Goal: Transaction & Acquisition: Book appointment/travel/reservation

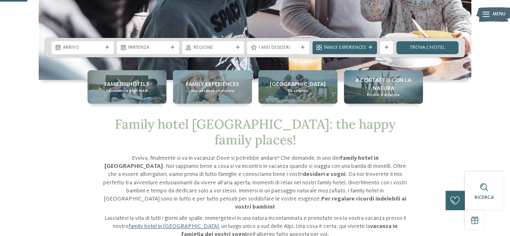
scroll to position [159, 0]
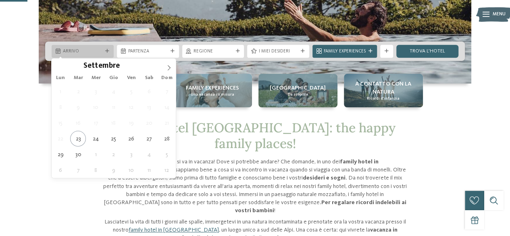
click at [89, 48] on div "Arrivo" at bounding box center [82, 51] width 43 height 7
click at [169, 65] on icon at bounding box center [169, 68] width 6 height 6
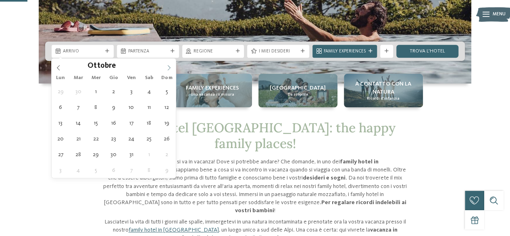
click at [169, 65] on icon at bounding box center [169, 68] width 6 height 6
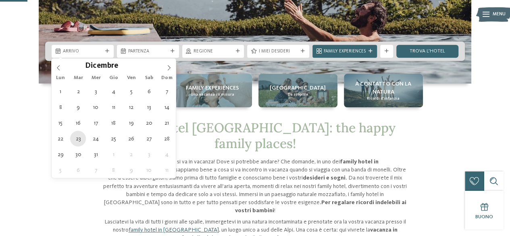
type div "23.12.2025"
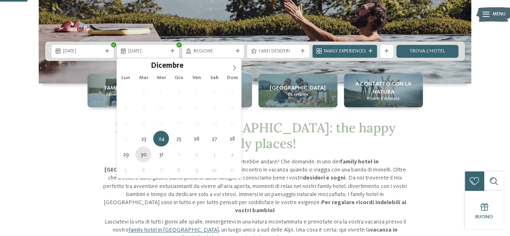
type div "30.12.2025"
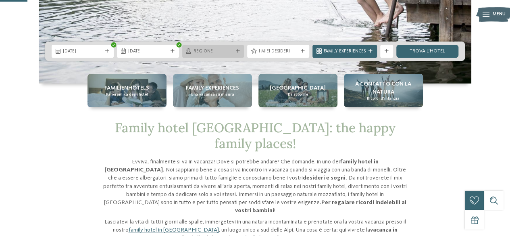
click at [207, 51] on span "Regione" at bounding box center [214, 51] width 40 height 6
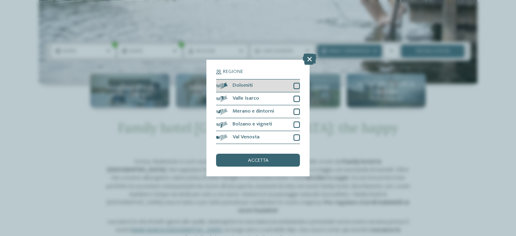
click at [298, 87] on div at bounding box center [297, 86] width 6 height 6
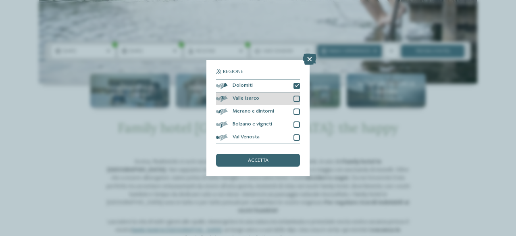
click at [299, 100] on div at bounding box center [297, 99] width 6 height 6
click at [298, 112] on div at bounding box center [297, 112] width 6 height 6
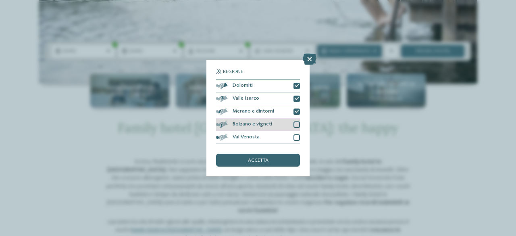
click at [298, 123] on div at bounding box center [297, 124] width 6 height 6
click at [298, 135] on div at bounding box center [297, 137] width 6 height 6
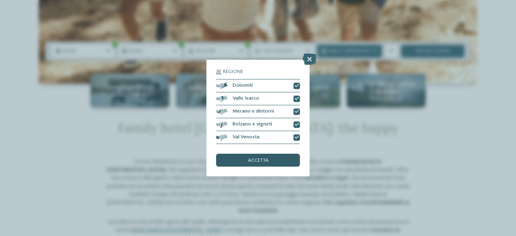
click at [272, 162] on div "accetta" at bounding box center [258, 160] width 84 height 13
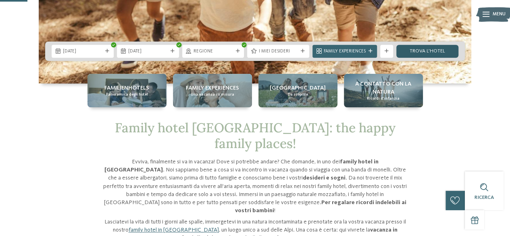
click at [423, 54] on link "trova l’hotel" at bounding box center [428, 51] width 62 height 13
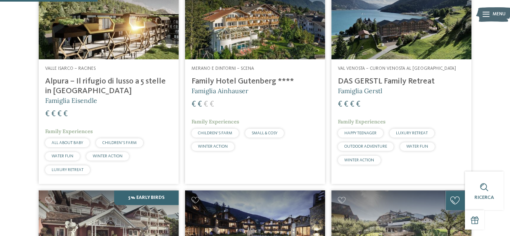
scroll to position [271, 0]
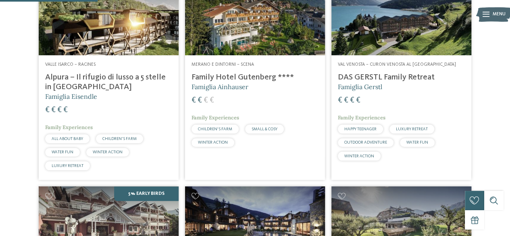
click at [239, 102] on div "€ € € €" at bounding box center [255, 100] width 127 height 11
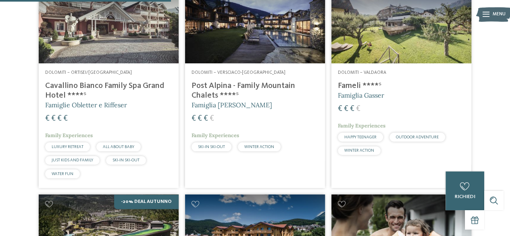
scroll to position [474, 0]
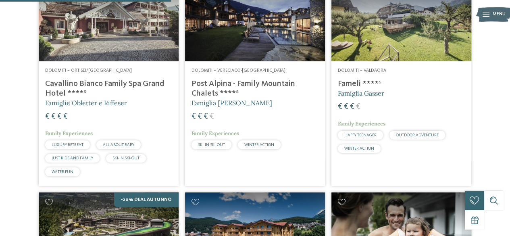
click at [412, 103] on div "€ € € €" at bounding box center [401, 107] width 127 height 11
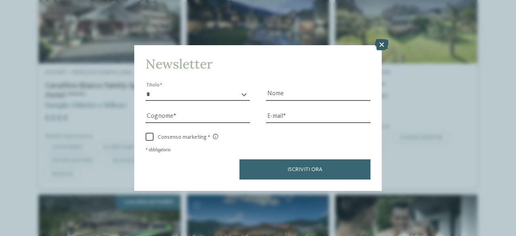
click at [384, 42] on icon at bounding box center [382, 44] width 14 height 11
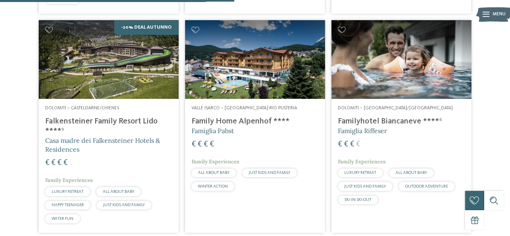
scroll to position [663, 0]
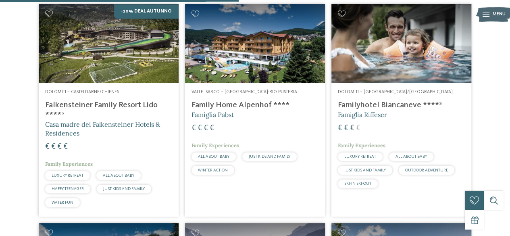
click at [126, 150] on div "€ € € €" at bounding box center [108, 147] width 127 height 11
click at [398, 123] on div "€ € € €" at bounding box center [401, 128] width 127 height 11
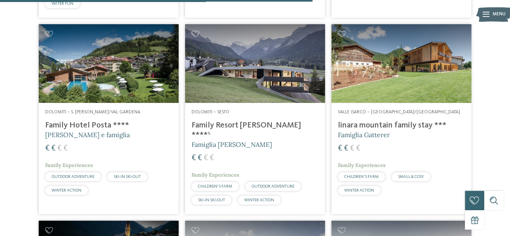
scroll to position [878, 0]
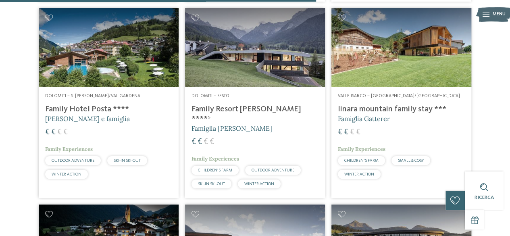
click at [113, 134] on div "€ € € €" at bounding box center [108, 132] width 127 height 11
click at [268, 111] on h4 "Family Resort Rainer ****ˢ" at bounding box center [255, 113] width 127 height 19
click at [411, 125] on div "Valle Isarco – Rio di Pusteria/Valles linara mountain family stay *** Famiglia …" at bounding box center [402, 138] width 140 height 102
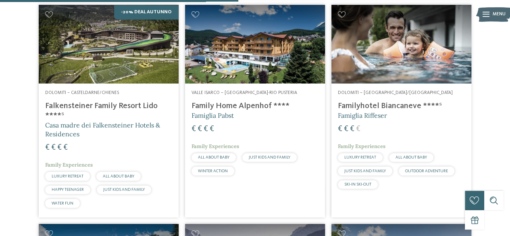
scroll to position [658, 0]
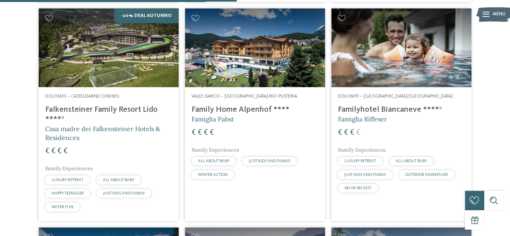
click at [269, 126] on div "Valle Isarco – Maranza-Rio Pusteria Family Home Alpenhof **** Famiglia Pabst € …" at bounding box center [255, 138] width 140 height 102
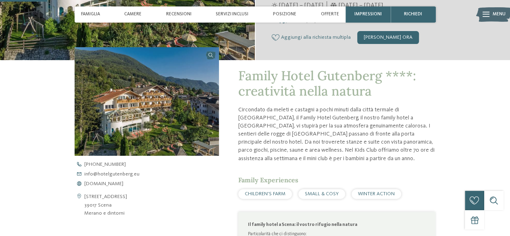
scroll to position [190, 0]
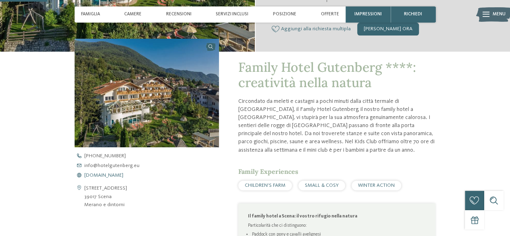
click at [123, 175] on span "www.hotelgutenberg.eu" at bounding box center [103, 175] width 39 height 5
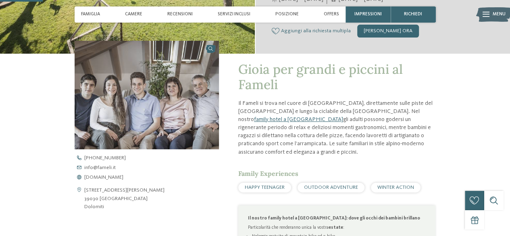
scroll to position [200, 0]
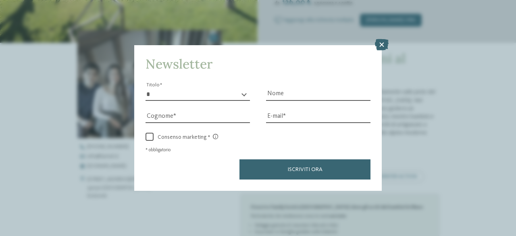
click at [93, 163] on div "Newsletter * ****** ******* ******** ****** Titolo Nome Cognome Fax" at bounding box center [258, 118] width 516 height 236
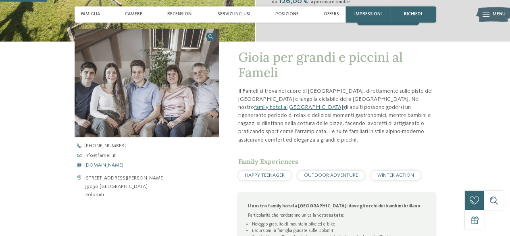
click at [93, 163] on span "www.fameli.it" at bounding box center [103, 165] width 39 height 5
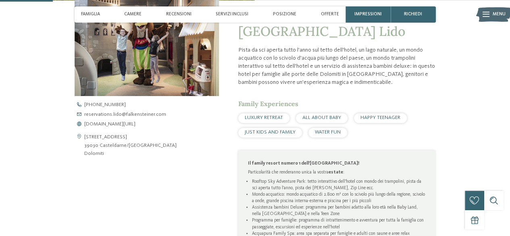
scroll to position [244, 0]
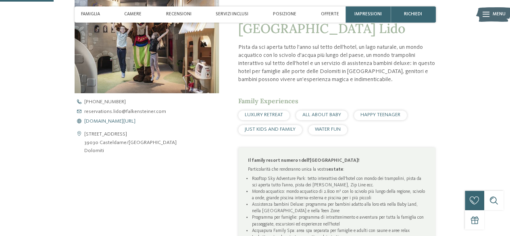
click at [123, 120] on span "[DOMAIN_NAME][URL]" at bounding box center [109, 121] width 51 height 5
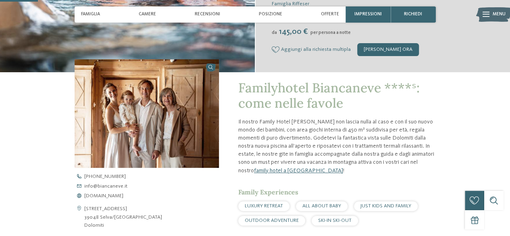
scroll to position [178, 0]
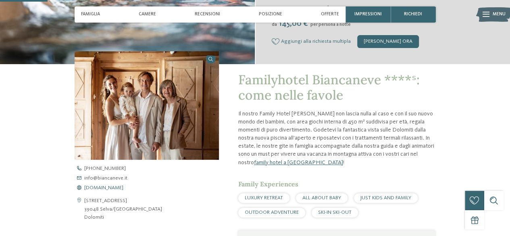
click at [116, 186] on span "[DOMAIN_NAME]" at bounding box center [103, 188] width 39 height 5
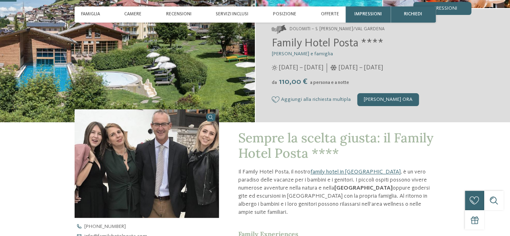
scroll to position [140, 0]
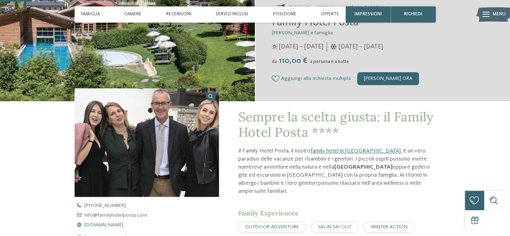
click at [123, 225] on span "[DOMAIN_NAME]" at bounding box center [103, 225] width 39 height 5
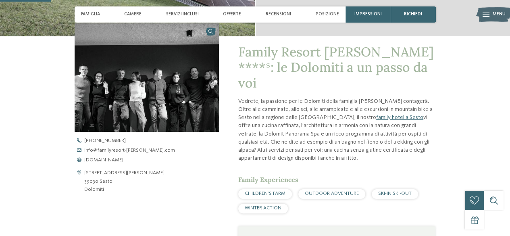
scroll to position [211, 0]
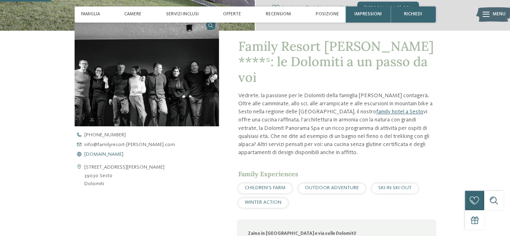
click at [117, 153] on span "www.familyresort-rainer.com" at bounding box center [103, 154] width 39 height 5
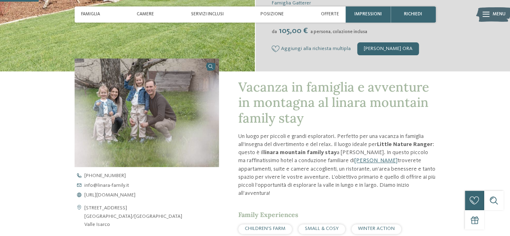
scroll to position [173, 0]
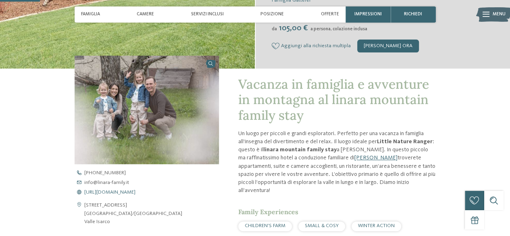
click at [136, 193] on span "[URL][DOMAIN_NAME]" at bounding box center [109, 192] width 51 height 5
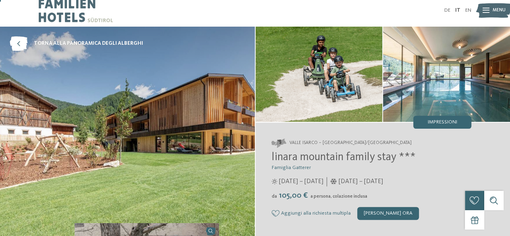
scroll to position [3, 0]
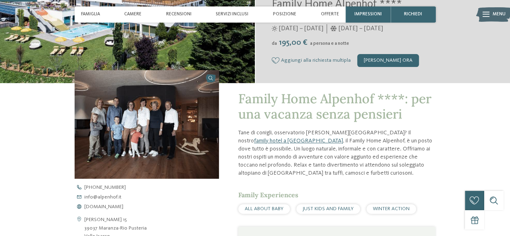
scroll to position [168, 0]
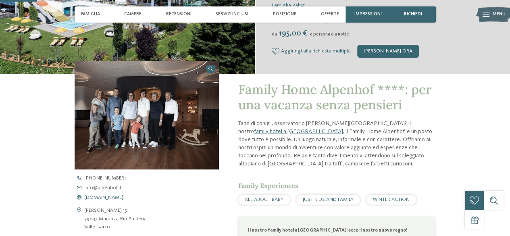
click at [94, 195] on span "[DOMAIN_NAME]" at bounding box center [103, 197] width 39 height 5
